Goal: Find specific page/section: Find specific page/section

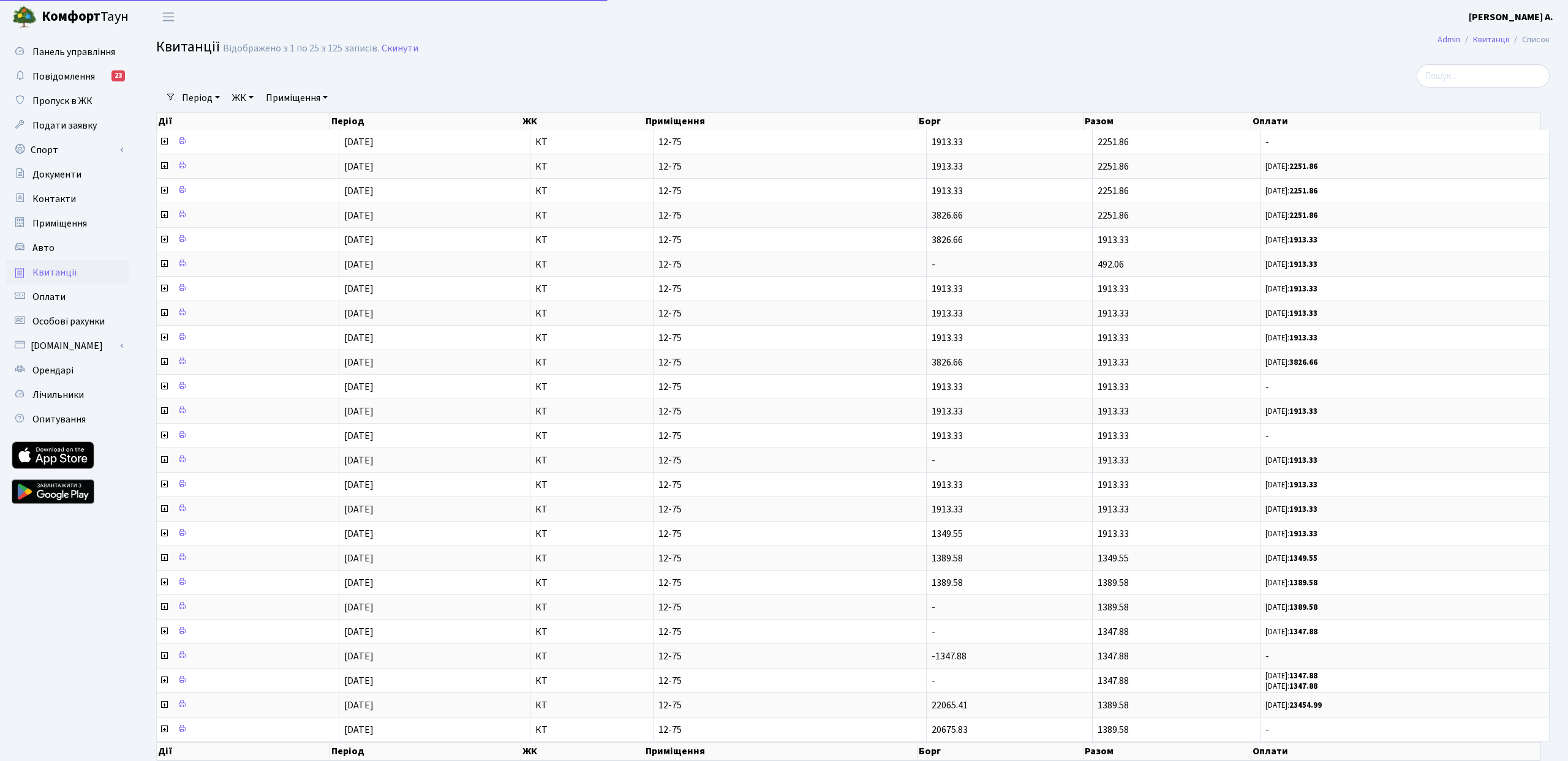
select select "25"
click at [59, 78] on span "Повідомлення" at bounding box center [64, 77] width 62 height 14
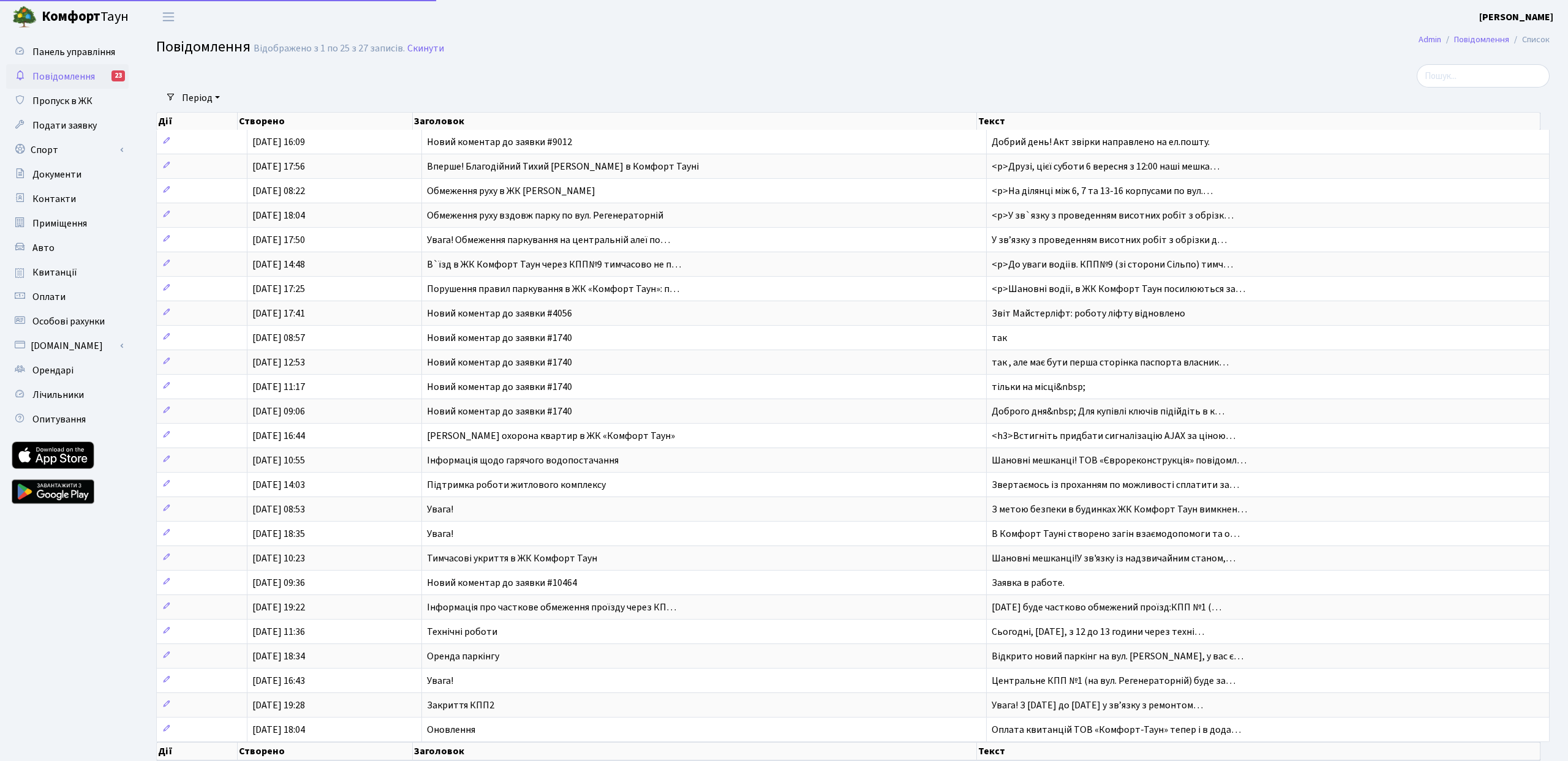
select select "25"
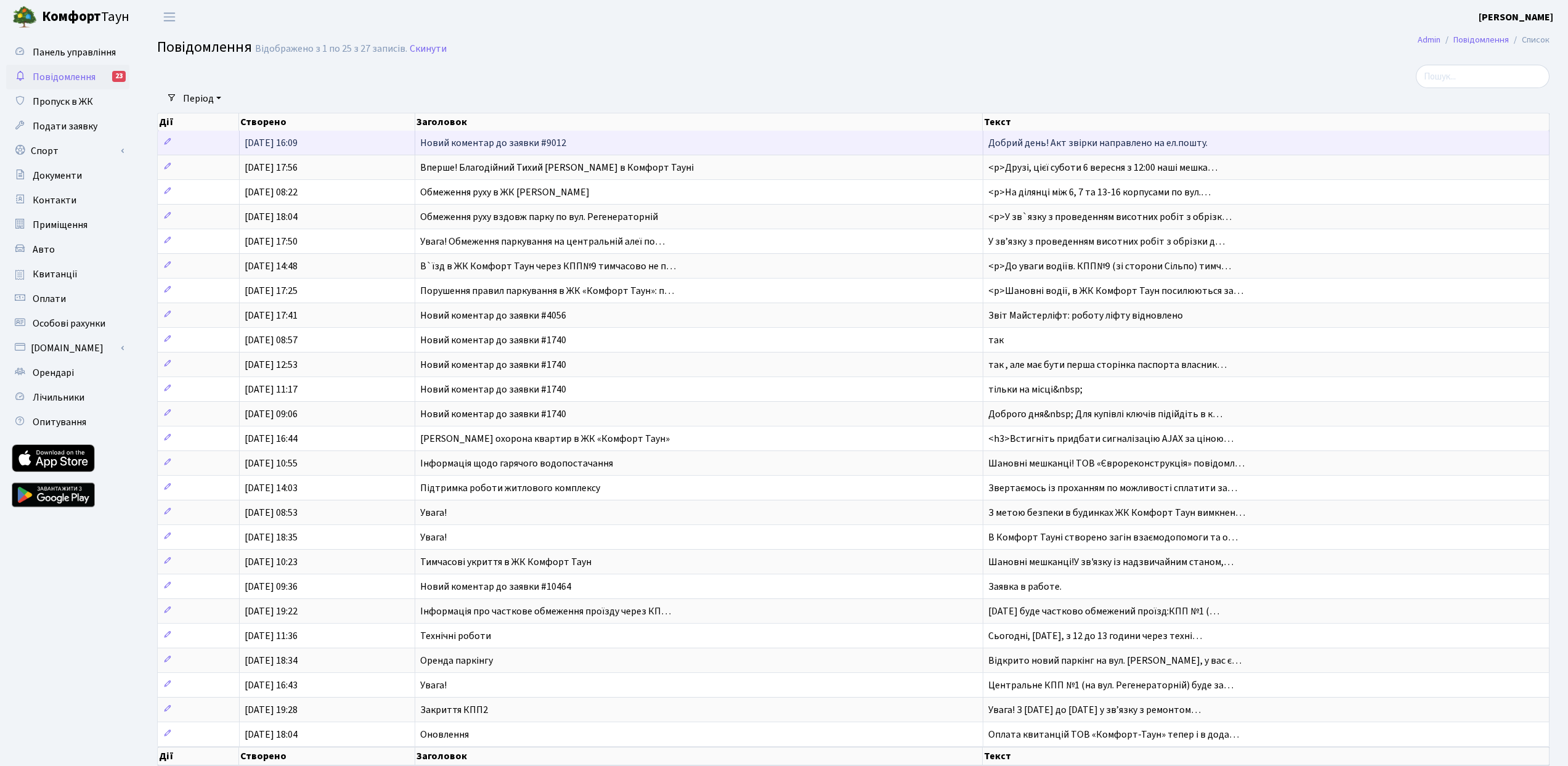
click at [453, 142] on span "Новий коментар до заявки #9012" at bounding box center [493, 143] width 146 height 14
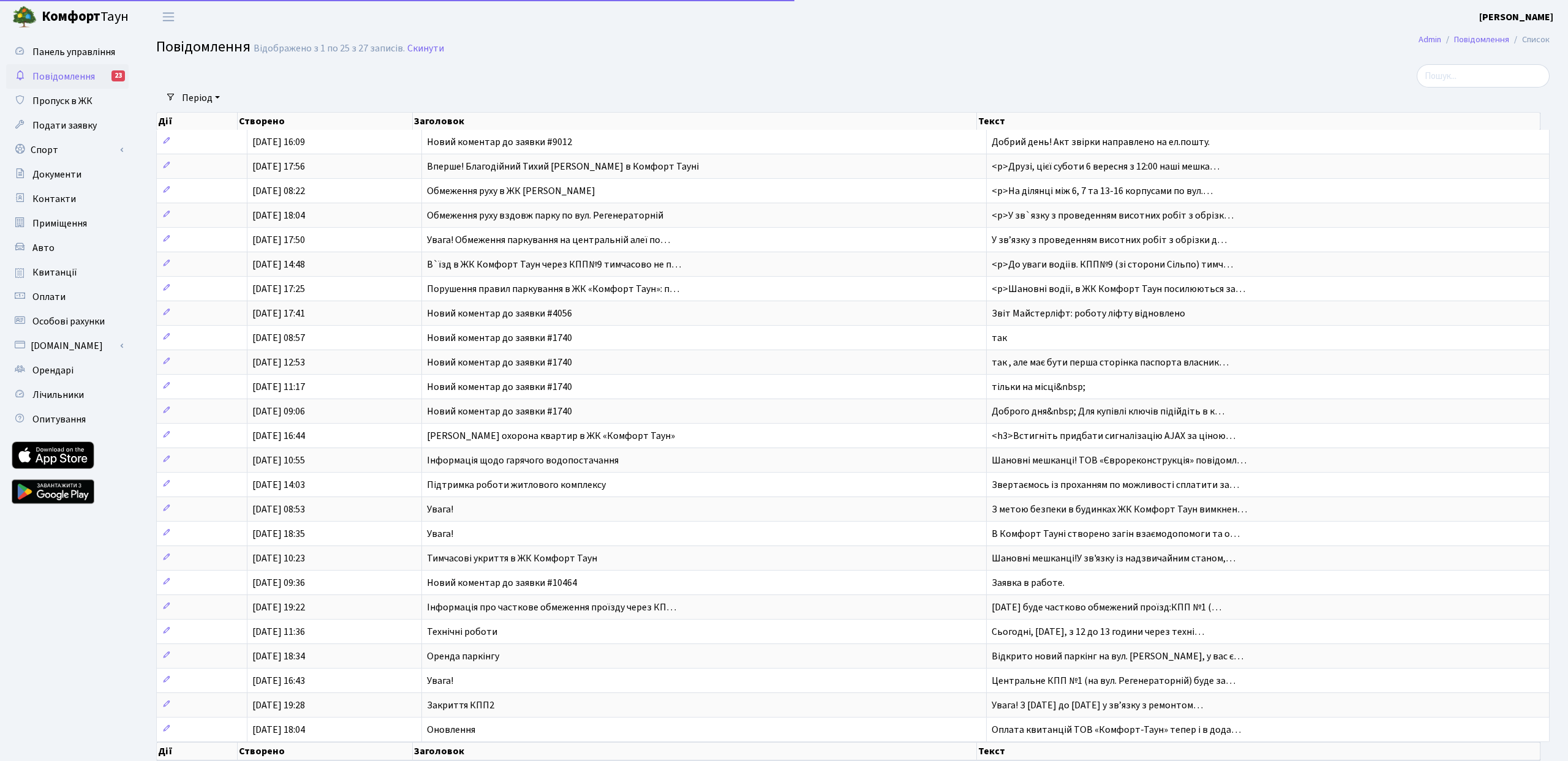
select select "25"
